Goal: Task Accomplishment & Management: Manage account settings

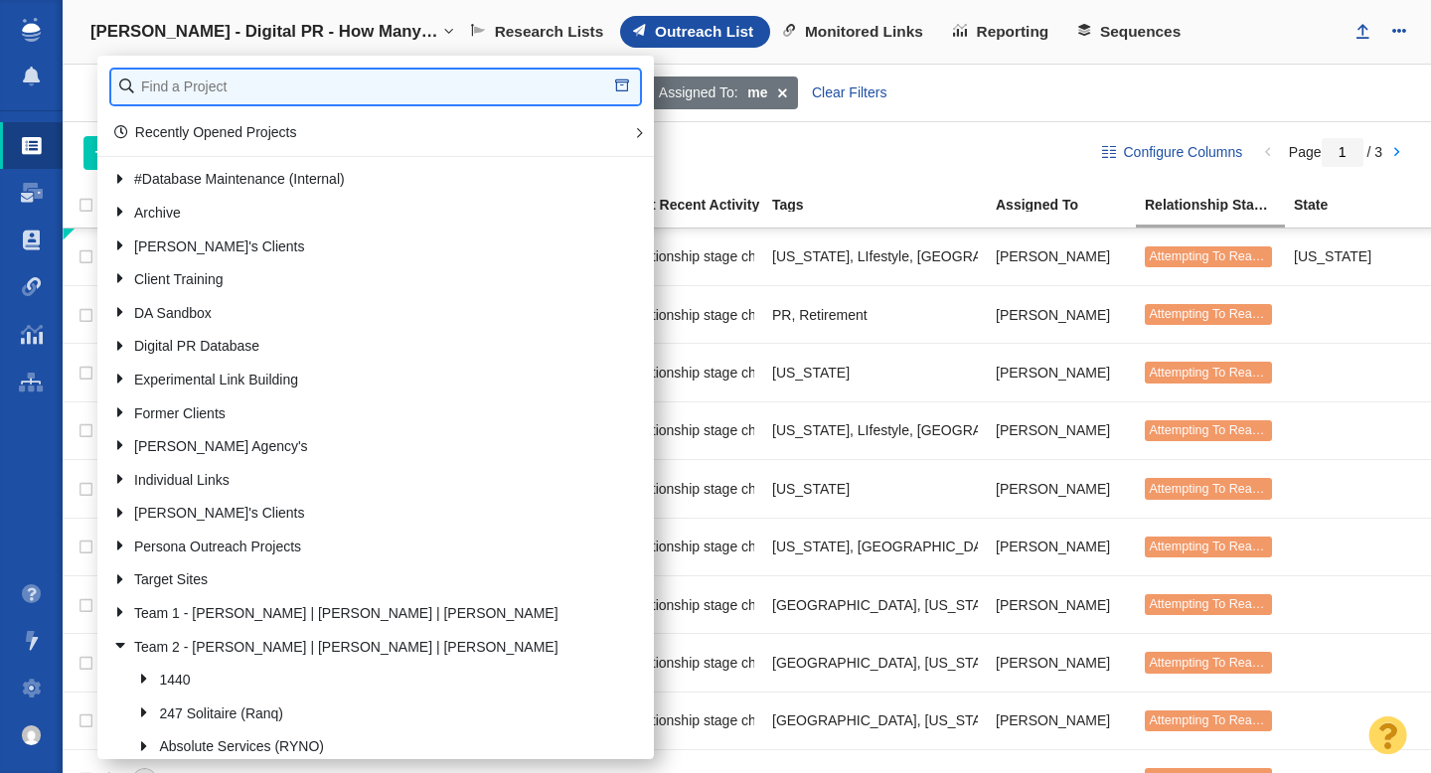
click at [214, 78] on input "text" at bounding box center [375, 87] width 529 height 35
type input "pv farm"
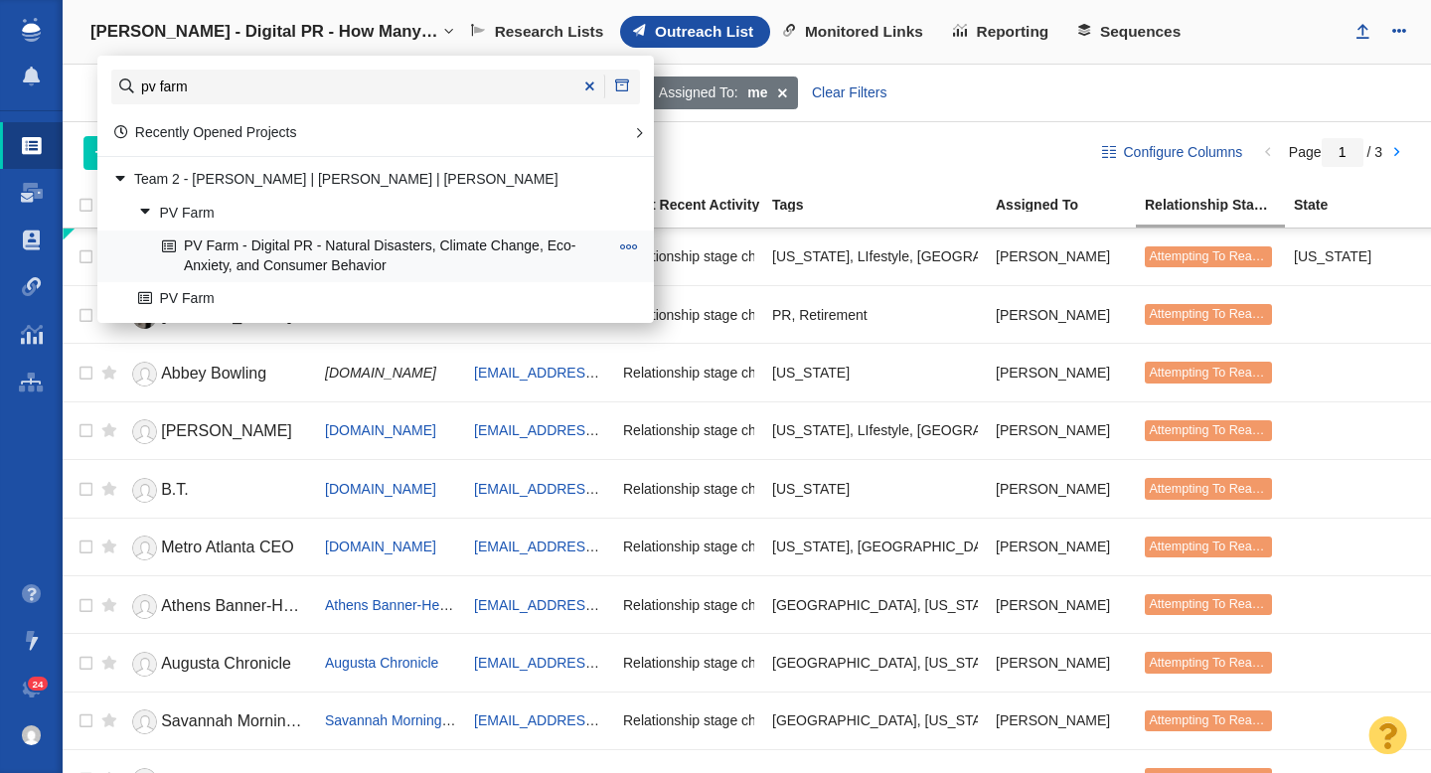
click at [297, 254] on link "PV Farm - Digital PR - Natural Disasters, Climate Change, Eco-Anxiety, and Cons…" at bounding box center [385, 257] width 456 height 50
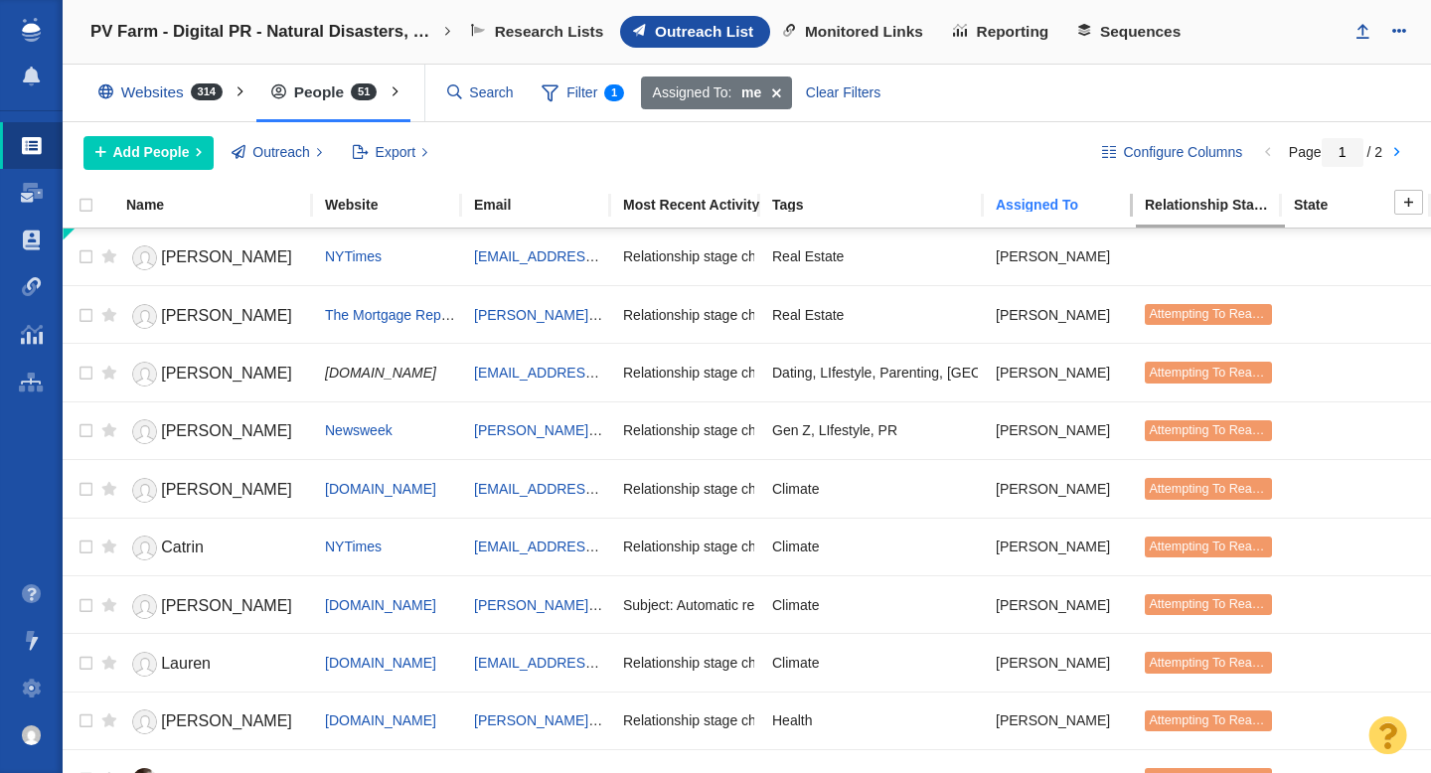
click at [1044, 212] on link "Assigned To" at bounding box center [1069, 206] width 147 height 17
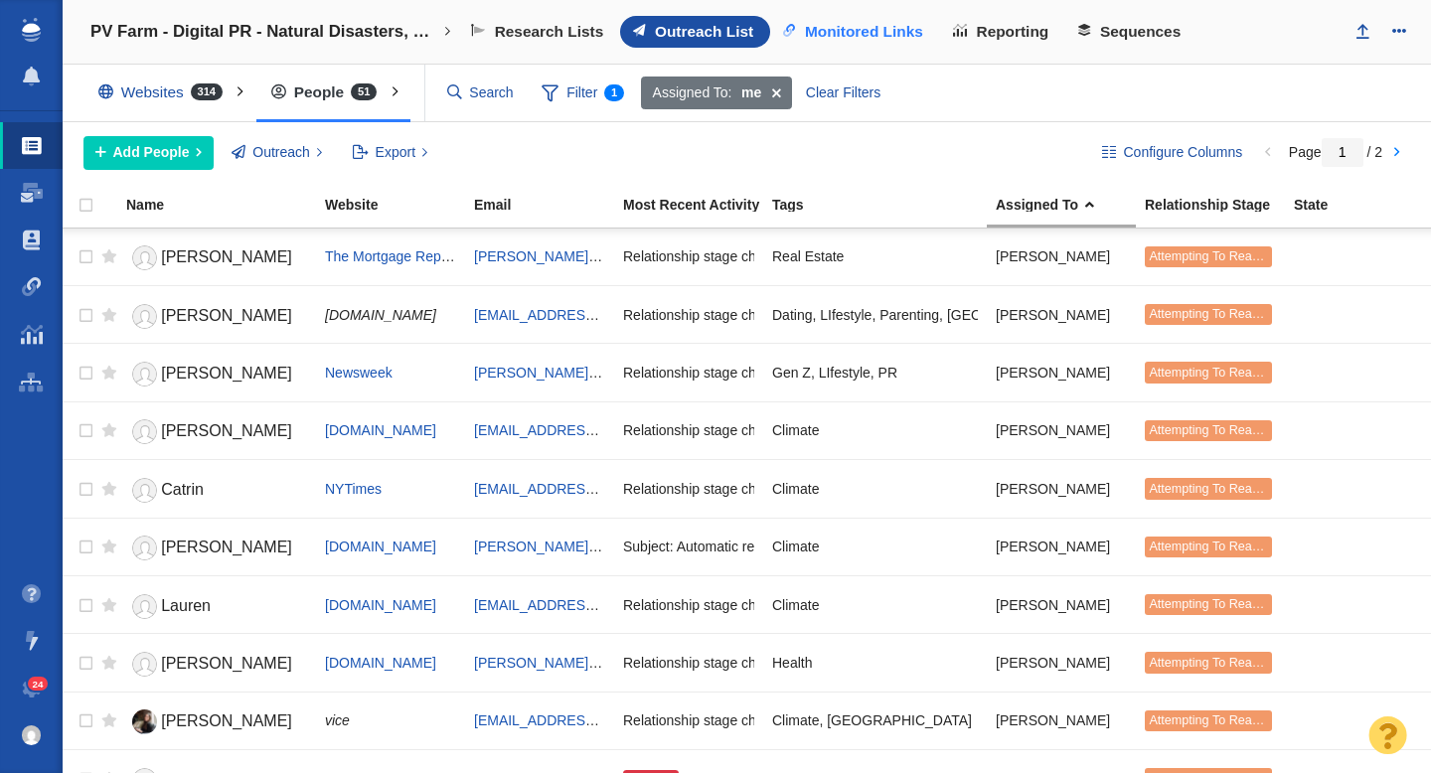
click at [890, 32] on span "Monitored Links" at bounding box center [864, 32] width 118 height 18
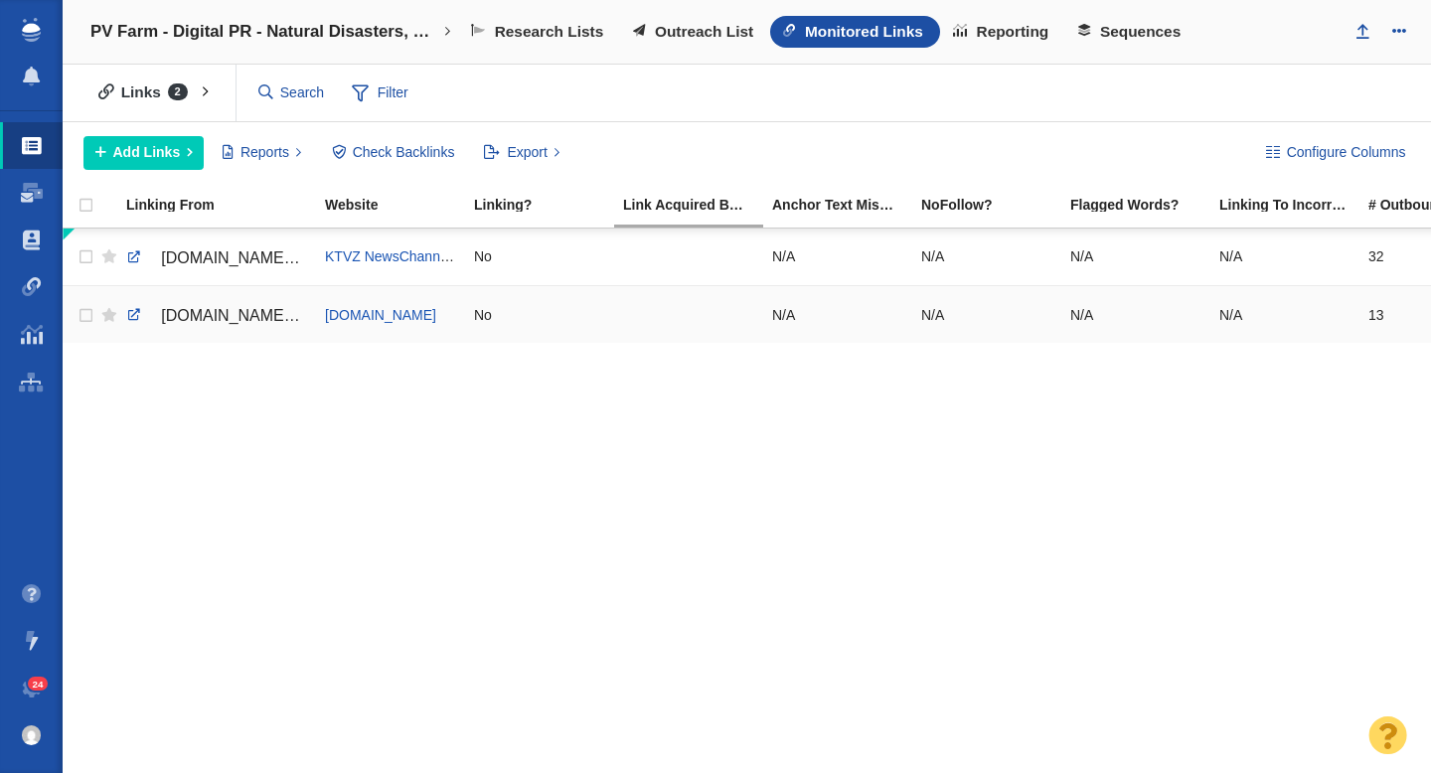
click at [242, 317] on span "[DOMAIN_NAME][URL]" at bounding box center [245, 315] width 168 height 17
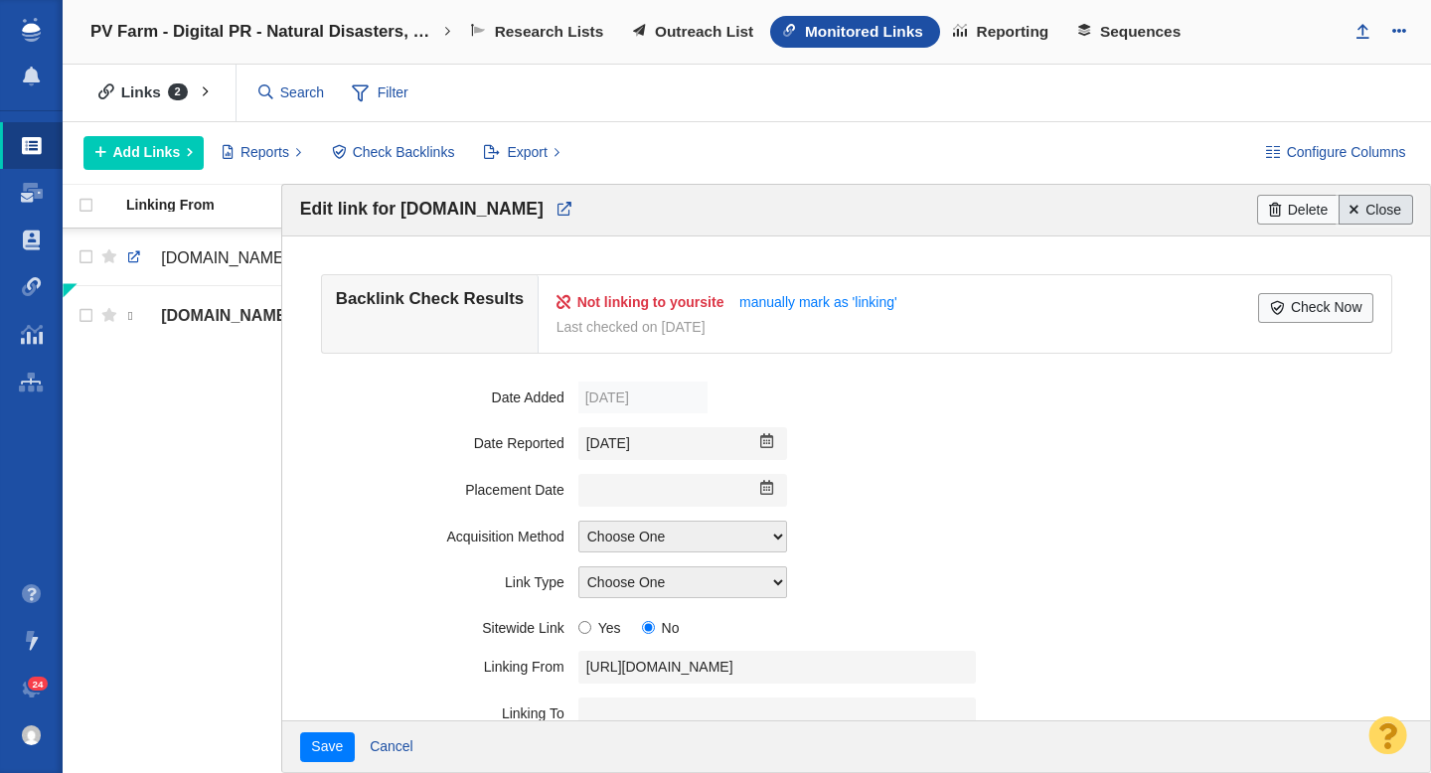
click at [1392, 214] on link "Close" at bounding box center [1376, 210] width 75 height 30
